Goal: Feedback & Contribution: Submit feedback/report problem

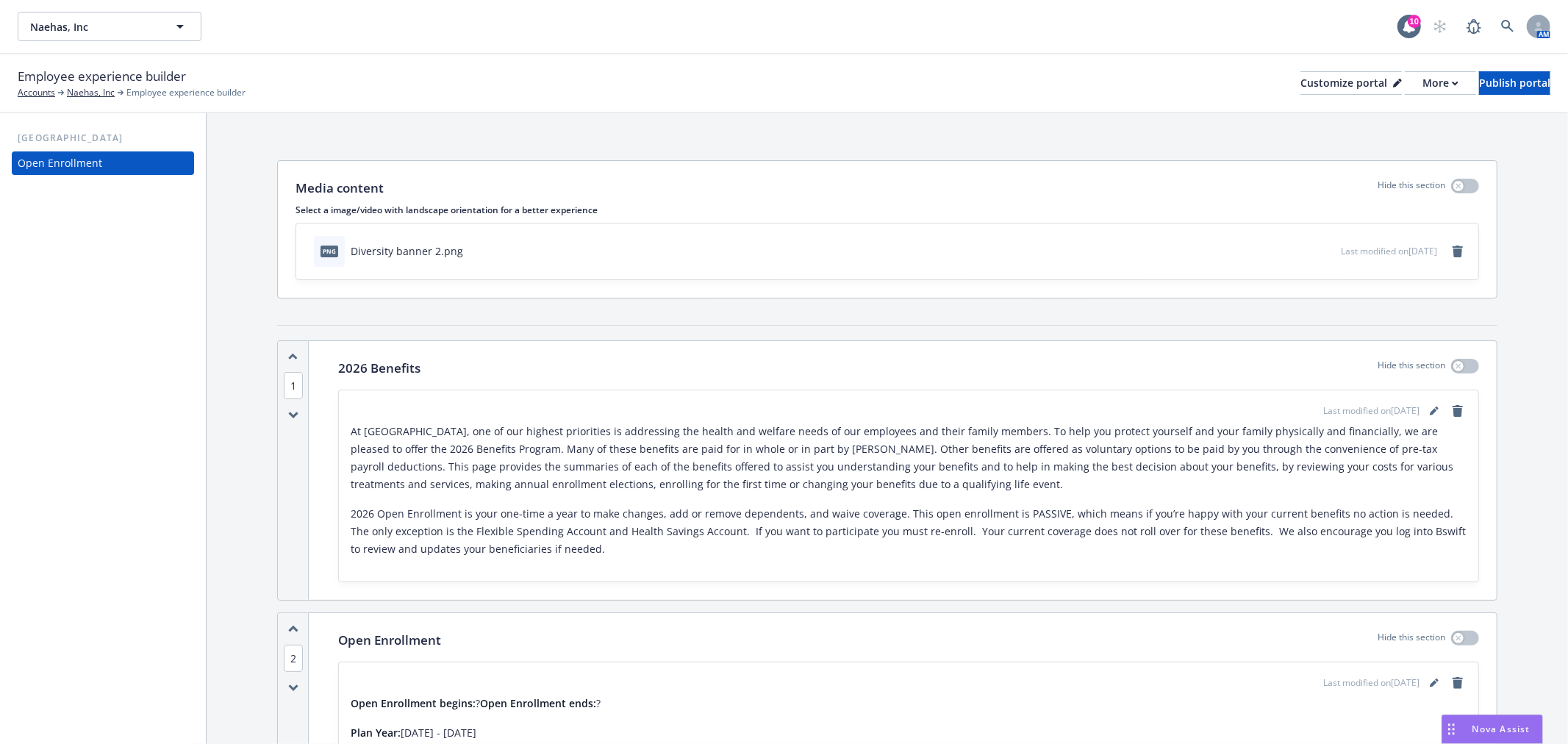
click at [1494, 723] on span "Nova Assist" at bounding box center [1501, 729] width 58 height 13
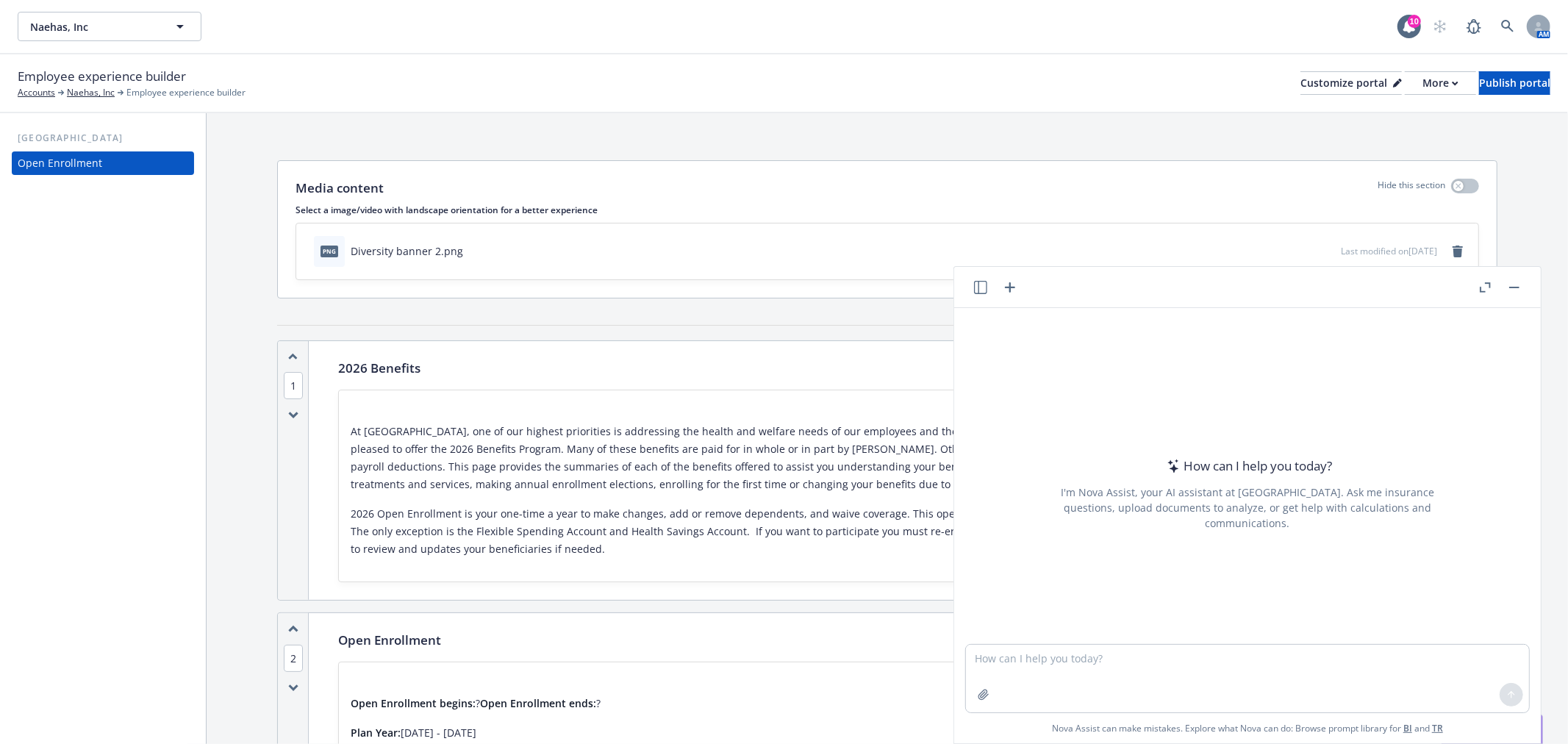
click at [965, 300] on header at bounding box center [1248, 287] width 587 height 41
click at [966, 295] on header at bounding box center [1248, 287] width 587 height 41
click at [968, 294] on header at bounding box center [1248, 287] width 587 height 41
click at [971, 294] on header at bounding box center [1248, 287] width 587 height 41
click at [974, 290] on icon "button" at bounding box center [980, 287] width 13 height 13
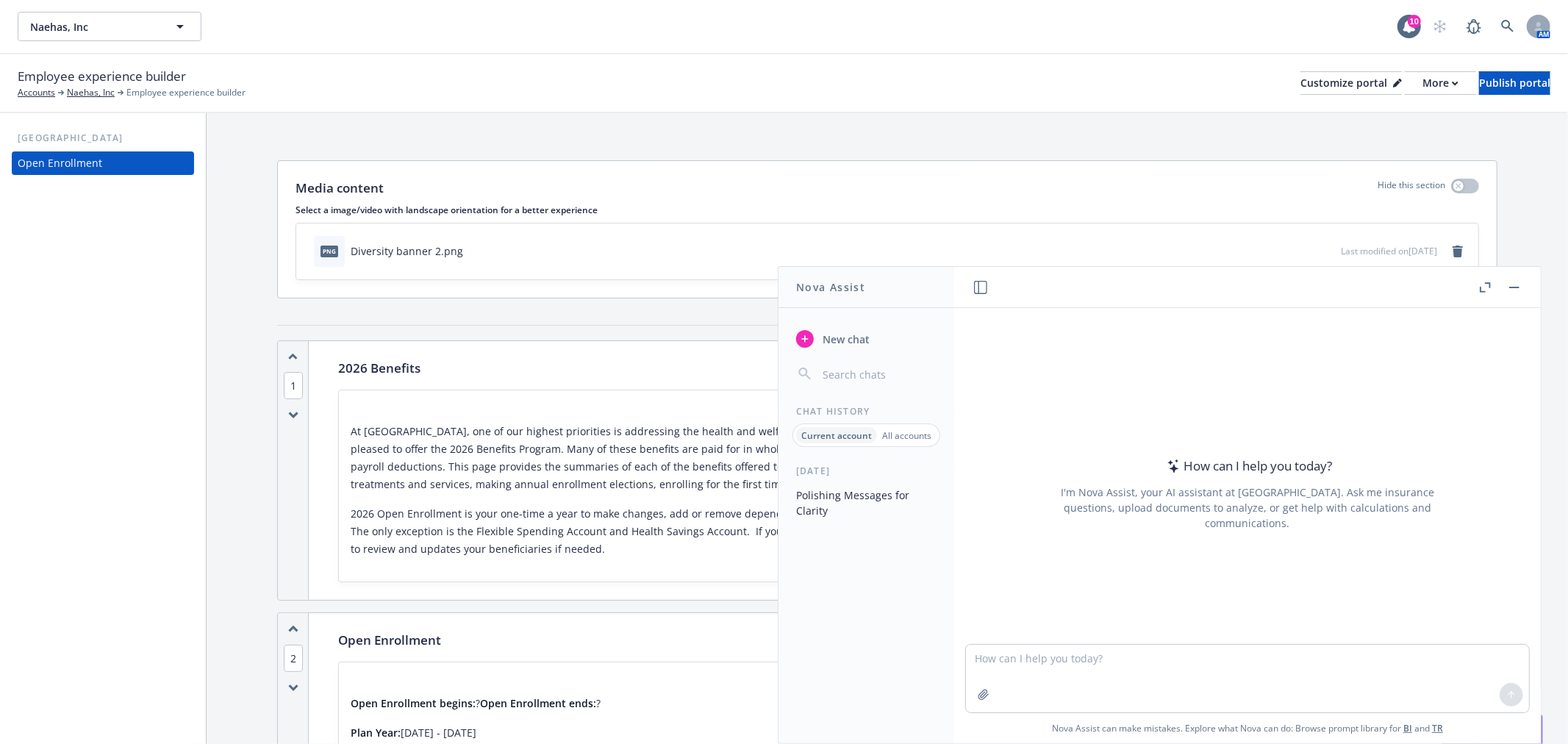
click at [886, 516] on button "Polishing Messages for Clarity" at bounding box center [866, 503] width 152 height 40
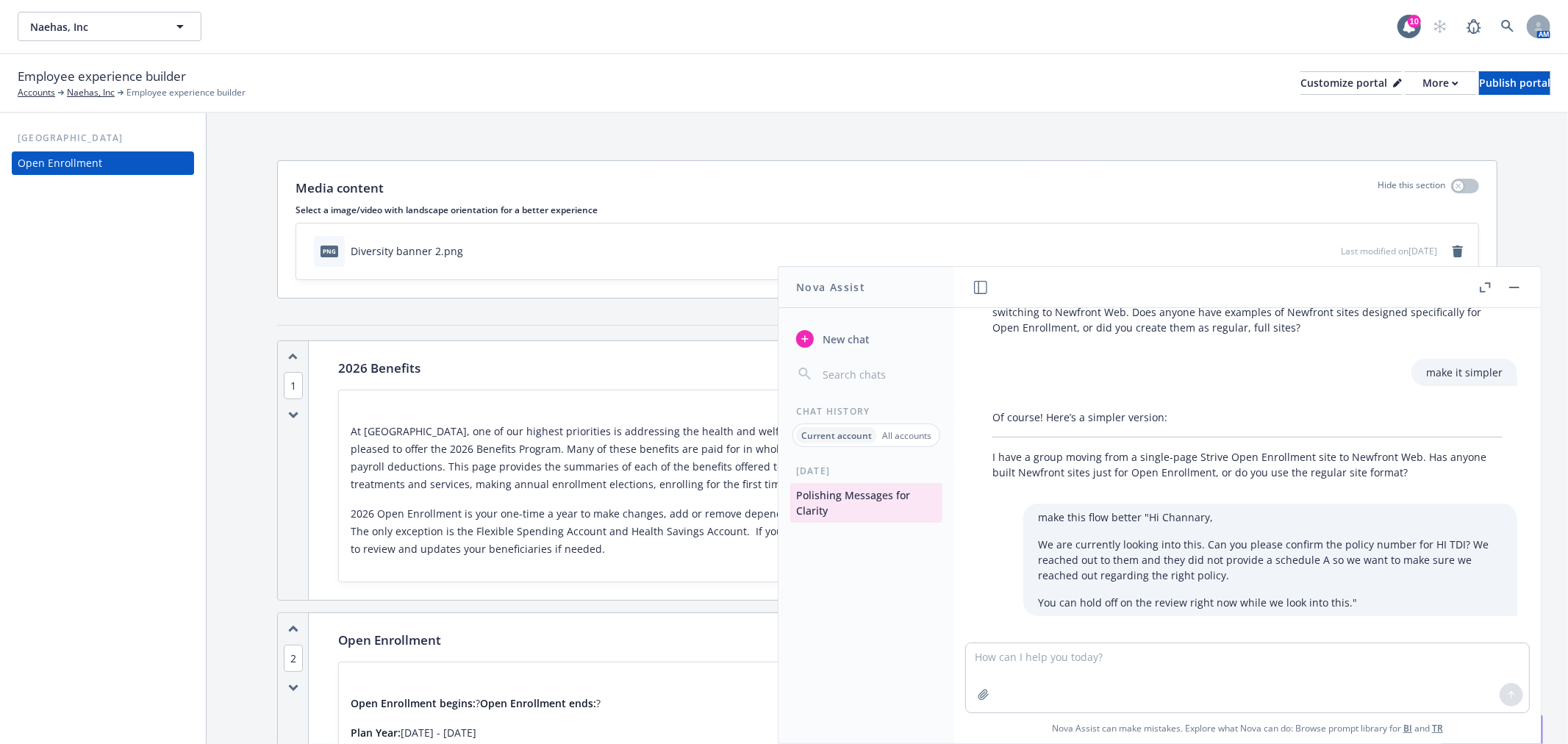
scroll to position [978, 0]
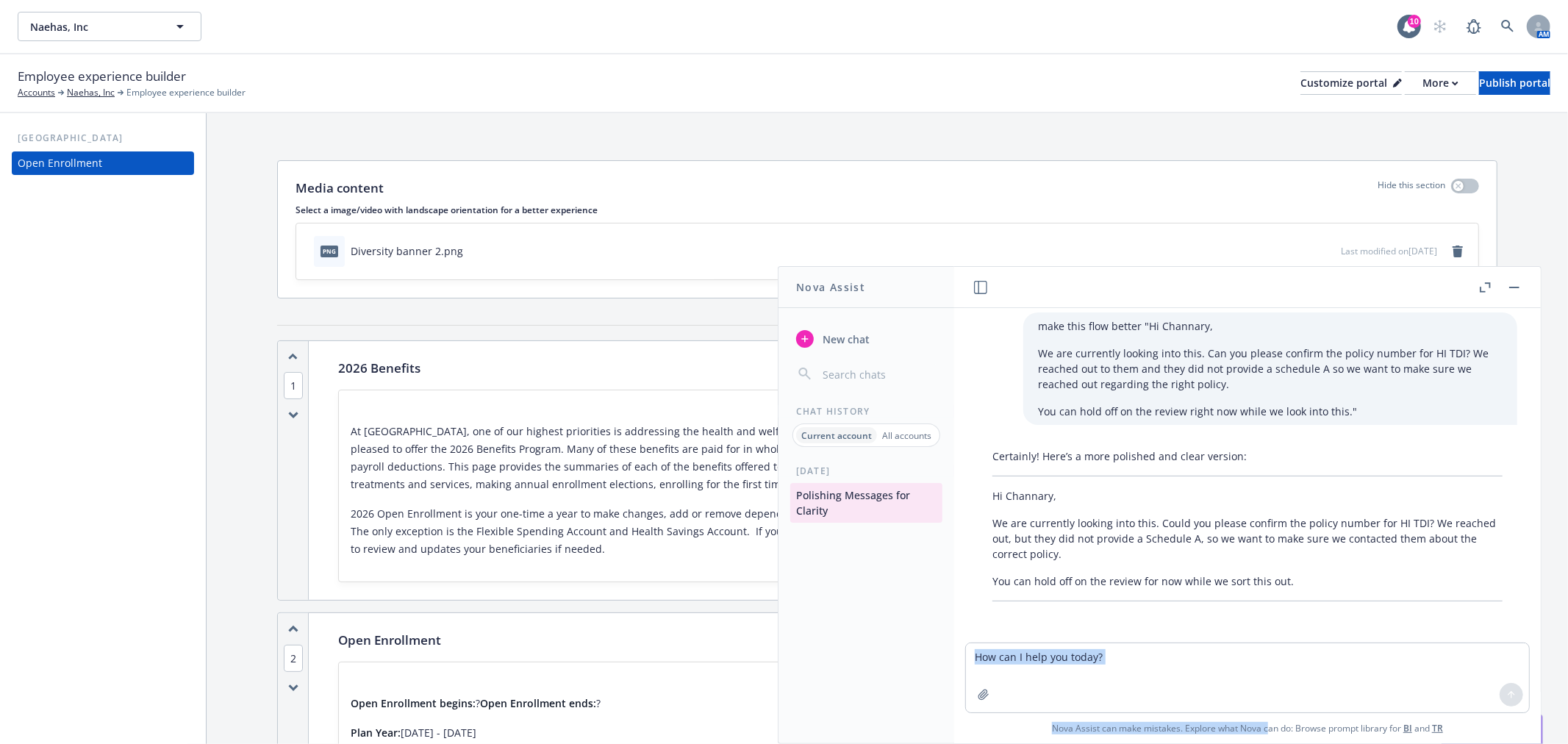
drag, startPoint x: 1260, startPoint y: 713, endPoint x: 1253, endPoint y: 708, distance: 8.6
click at [1253, 708] on div "Nova Assist can make mistakes. Explore what Nova can do: Browse prompt library …" at bounding box center [1248, 693] width 587 height 100
click at [1266, 667] on textarea at bounding box center [1248, 677] width 563 height 69
paste textarea "Hi [PERSON_NAME] team, I'm reaching out regarding a maintenance request that I …"
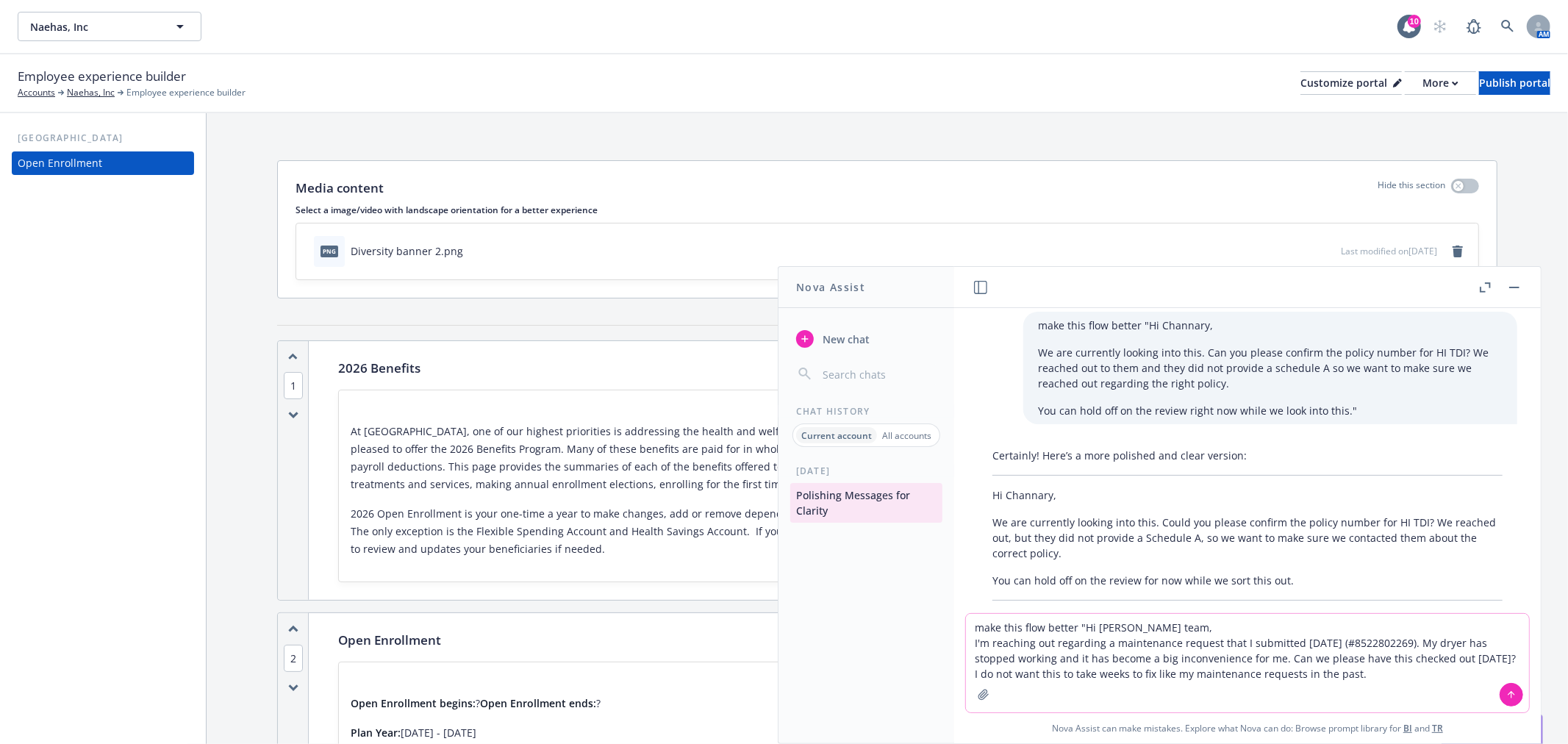
type textarea "make this flow better "Hi [PERSON_NAME] team, I'm reaching out regarding a main…"
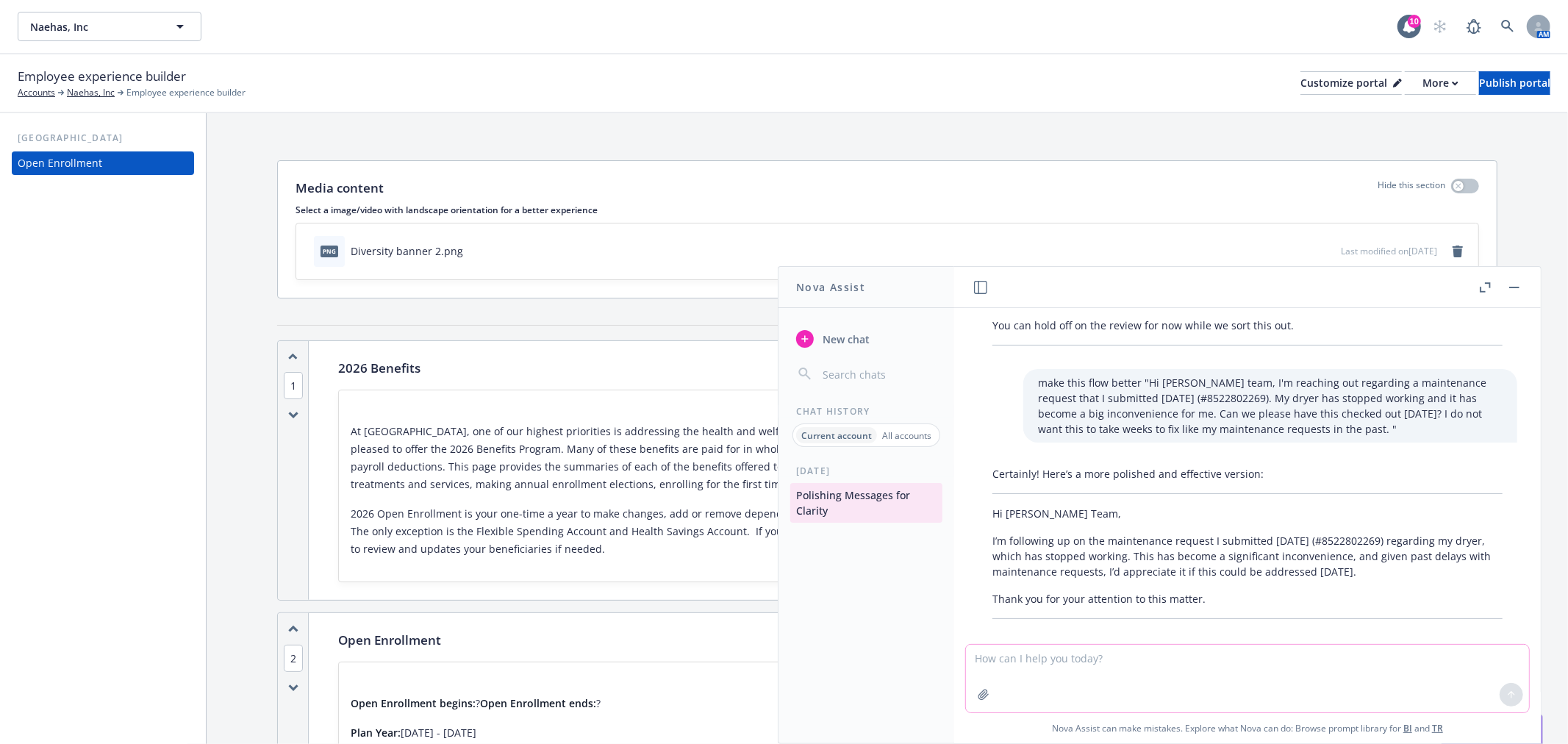
scroll to position [1249, 0]
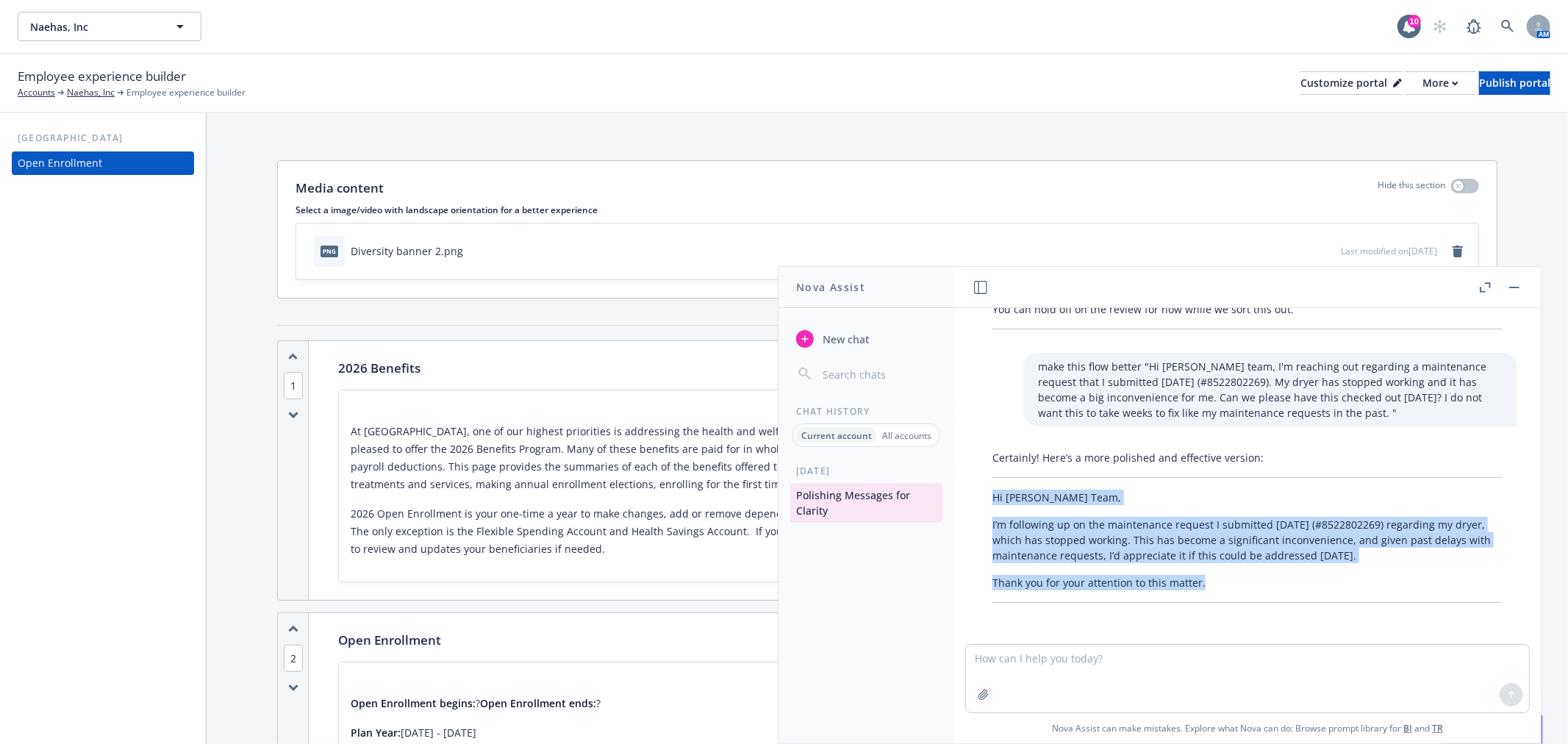
drag, startPoint x: 1233, startPoint y: 580, endPoint x: 989, endPoint y: 496, distance: 258.1
click at [989, 496] on div "Certainly! Here’s a more polished and effective version: Hi [PERSON_NAME] Team,…" at bounding box center [1247, 526] width 539 height 164
copy div "Hi [PERSON_NAME] Team, I’m following up on the maintenance request I submitted …"
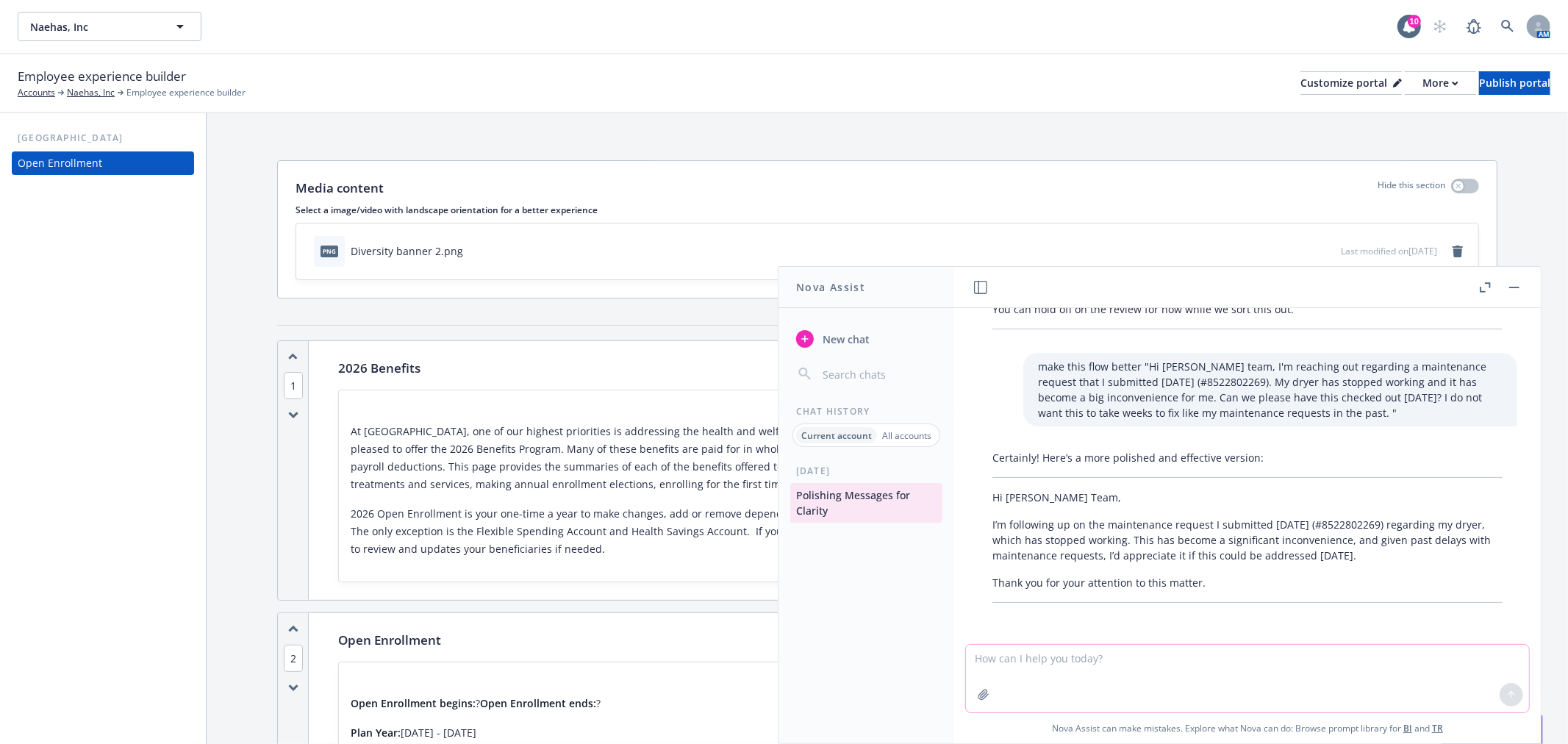
click at [1394, 685] on textarea at bounding box center [1248, 678] width 563 height 68
type textarea "can you add that i'll be at work and give permission for maintenance to enter a…"
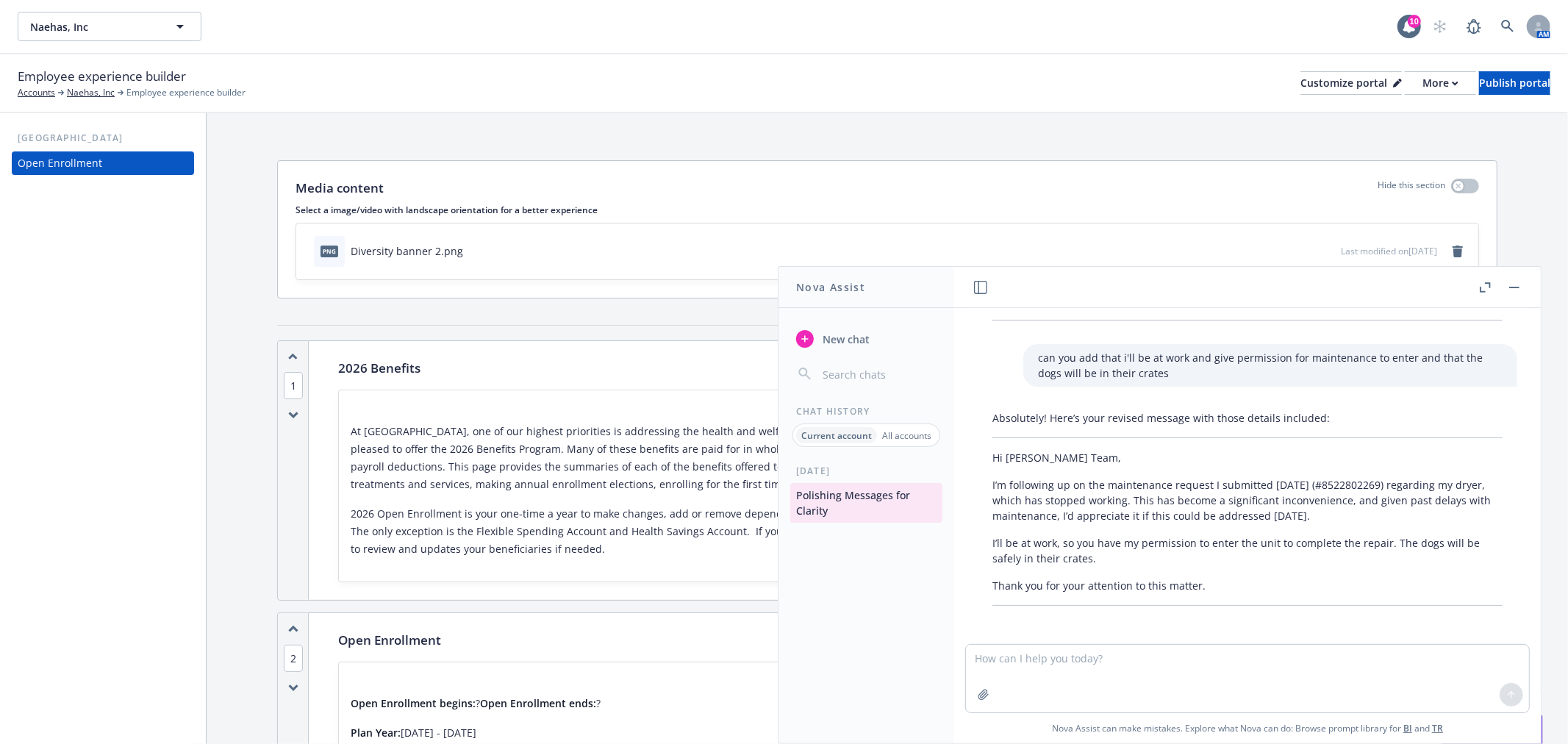
scroll to position [1534, 0]
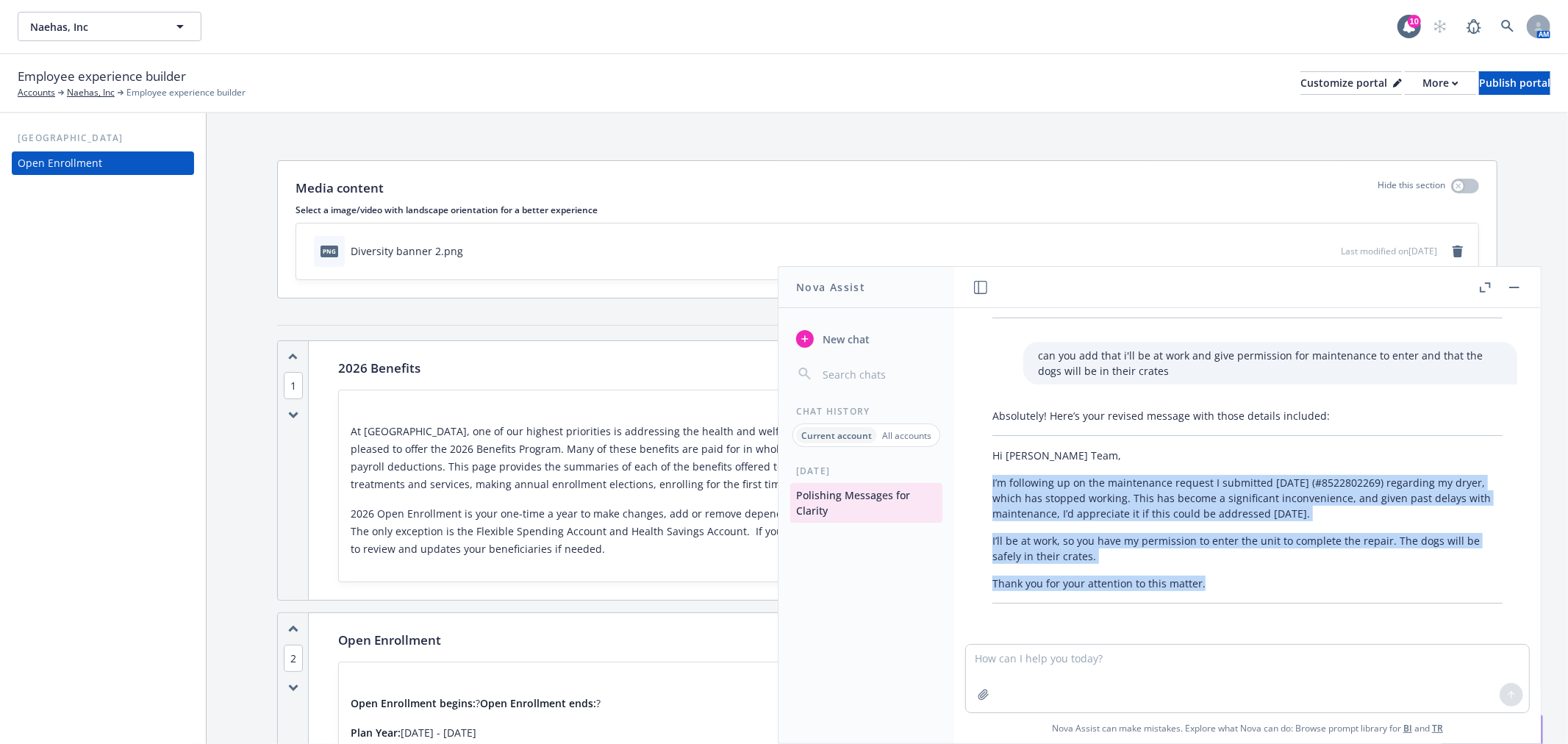
drag, startPoint x: 1033, startPoint y: 475, endPoint x: 1211, endPoint y: 579, distance: 206.2
click at [1211, 579] on div "Absolutely! Here’s your revised message with those details included: Hi [PERSON…" at bounding box center [1247, 506] width 539 height 207
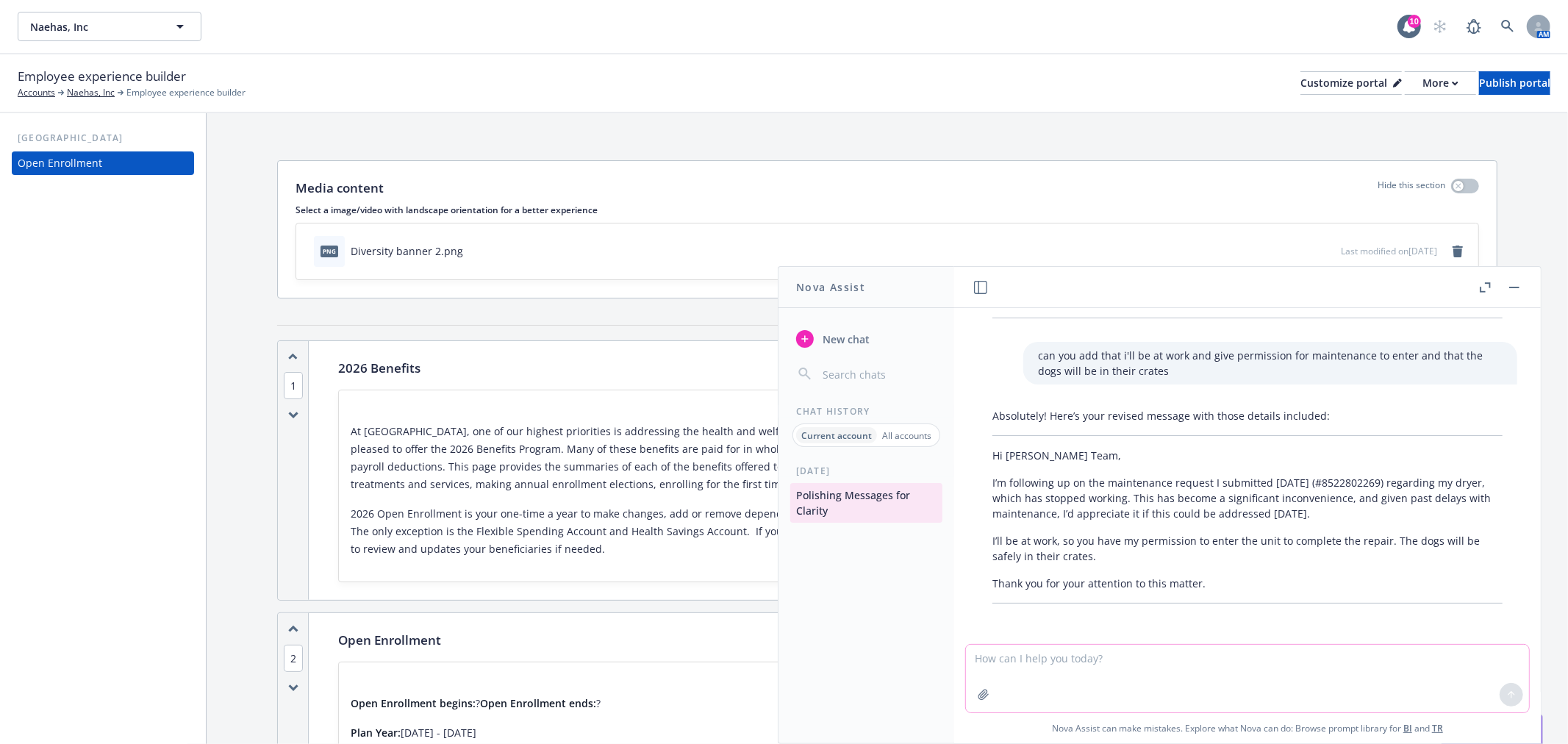
click at [1253, 674] on textarea at bounding box center [1248, 678] width 563 height 68
type textarea "more casual"
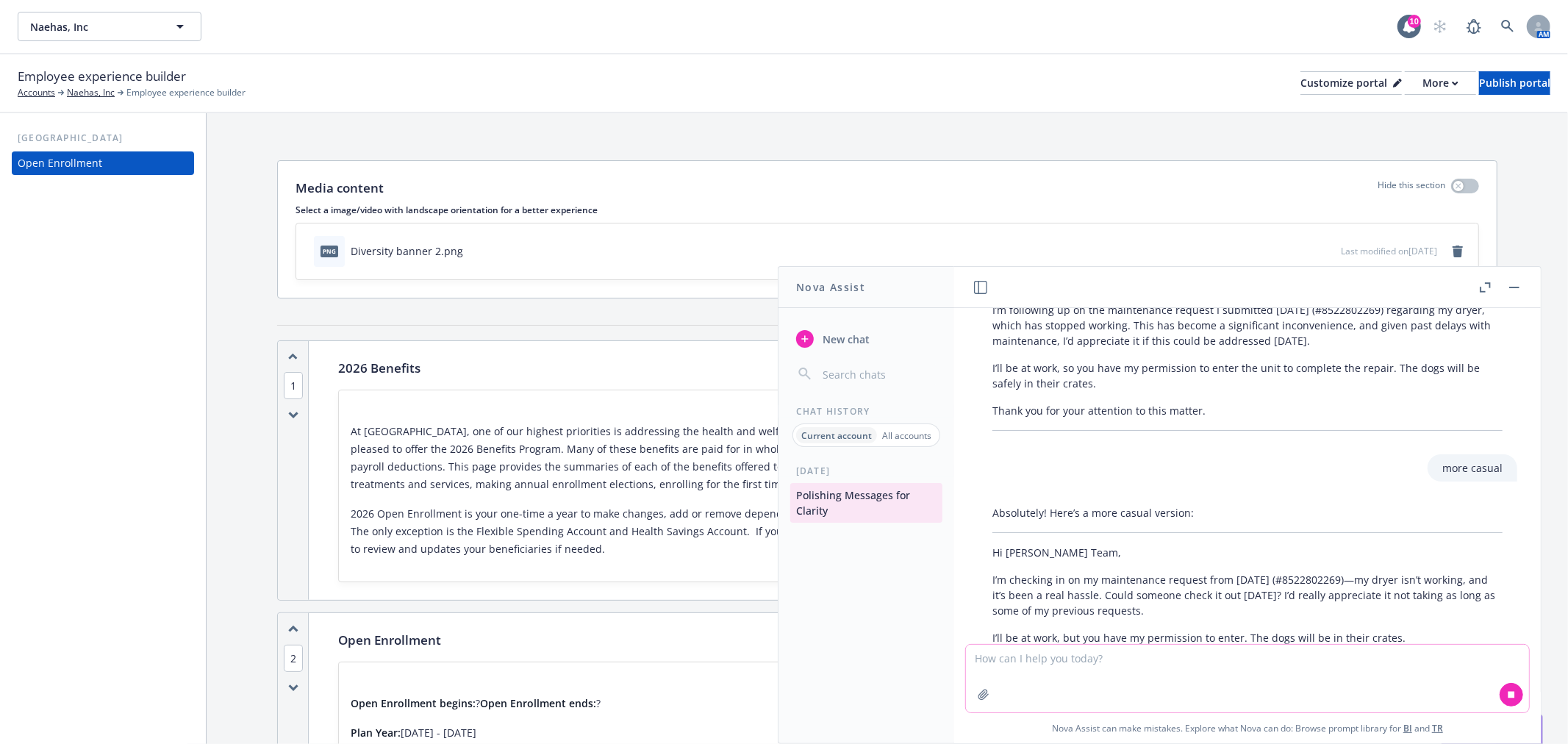
scroll to position [1777, 0]
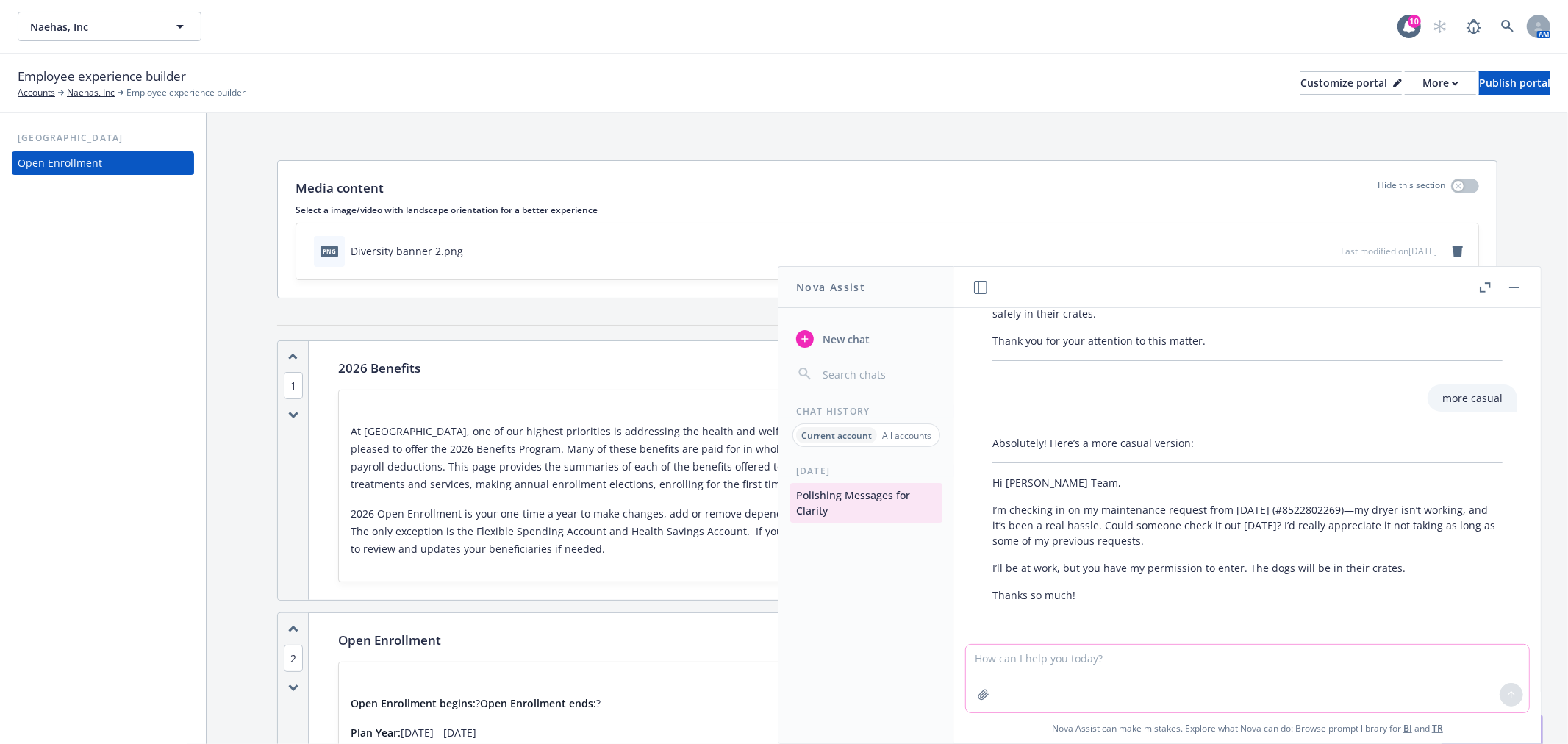
click at [1141, 663] on textarea at bounding box center [1248, 678] width 563 height 68
type textarea "can you use a different word from real hassle"
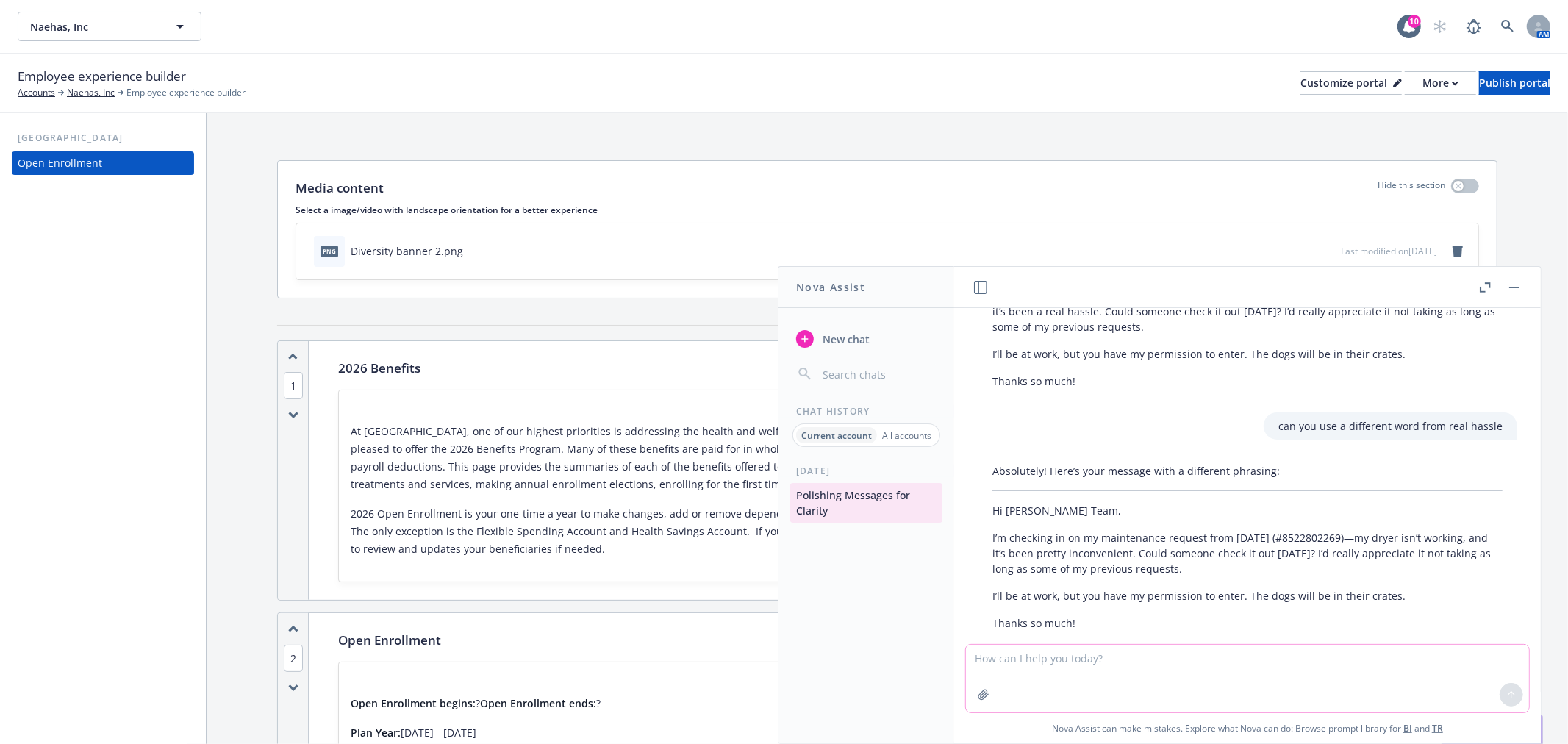
scroll to position [2019, 0]
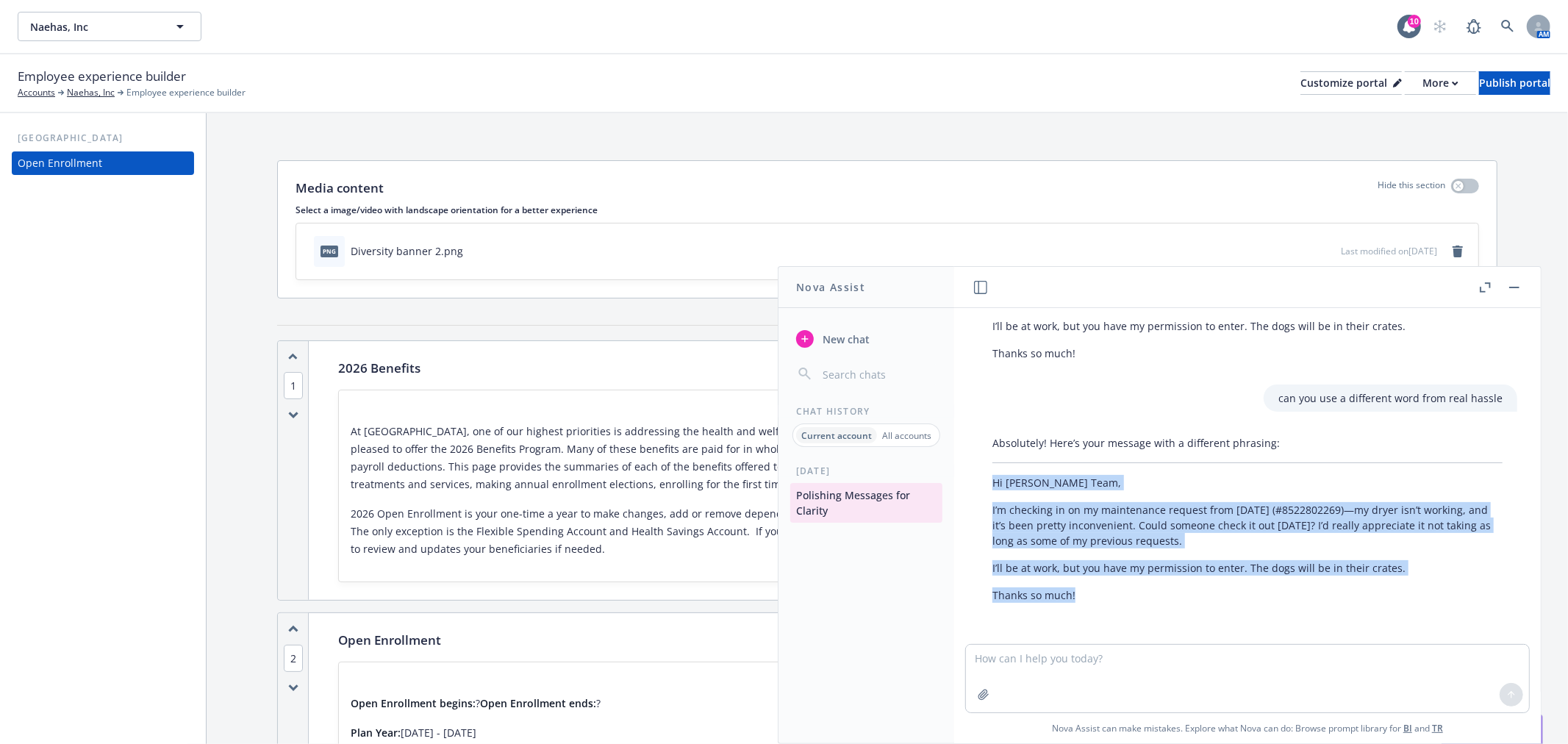
drag, startPoint x: 1101, startPoint y: 590, endPoint x: 962, endPoint y: 474, distance: 181.0
click at [962, 474] on div "make this flow better "I was asking you to review the carriers listed for each …" at bounding box center [1248, 476] width 587 height 336
copy div "Hi [PERSON_NAME] Team, I’m checking in on my maintenance request from [DATE] (#…"
